Goal: Entertainment & Leisure: Consume media (video, audio)

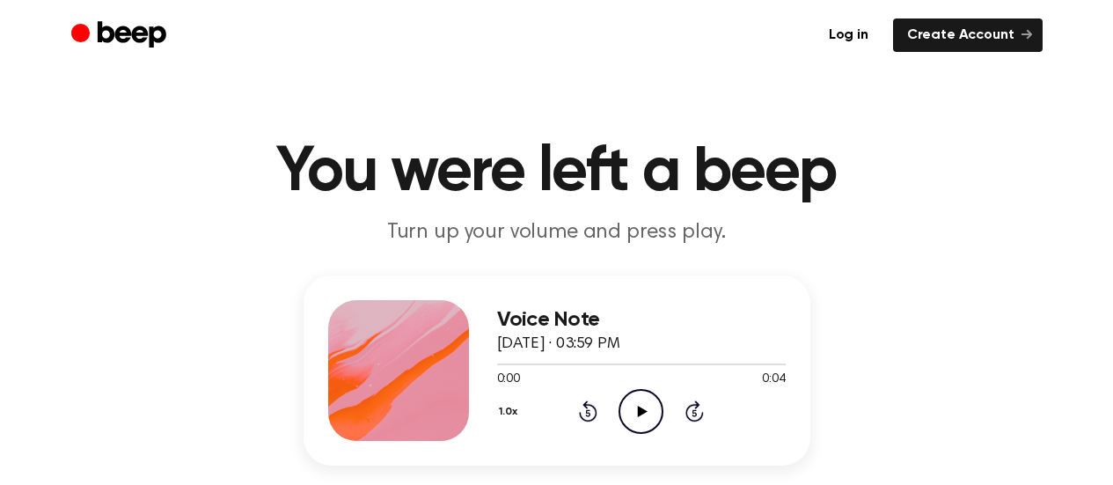
click at [634, 413] on icon "Play Audio" at bounding box center [640, 411] width 45 height 45
click at [86, 50] on icon "Beep" at bounding box center [120, 35] width 99 height 34
click at [647, 423] on icon "Play Audio" at bounding box center [640, 411] width 45 height 45
